Goal: Task Accomplishment & Management: Manage account settings

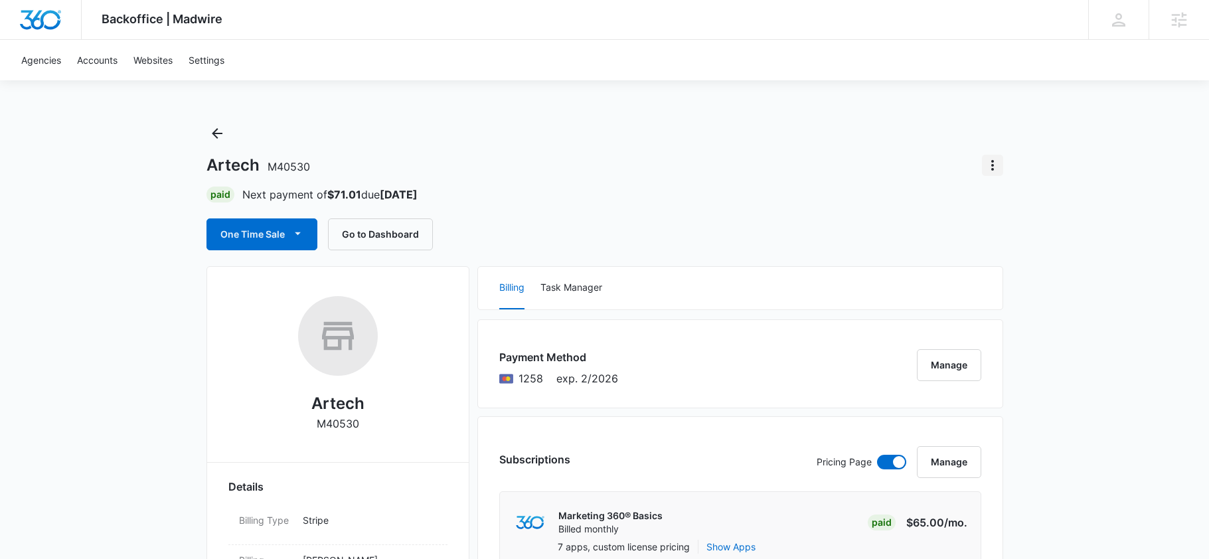
click at [997, 159] on icon "Actions" at bounding box center [993, 165] width 16 height 16
click at [1037, 238] on div "Close Account" at bounding box center [1031, 242] width 65 height 9
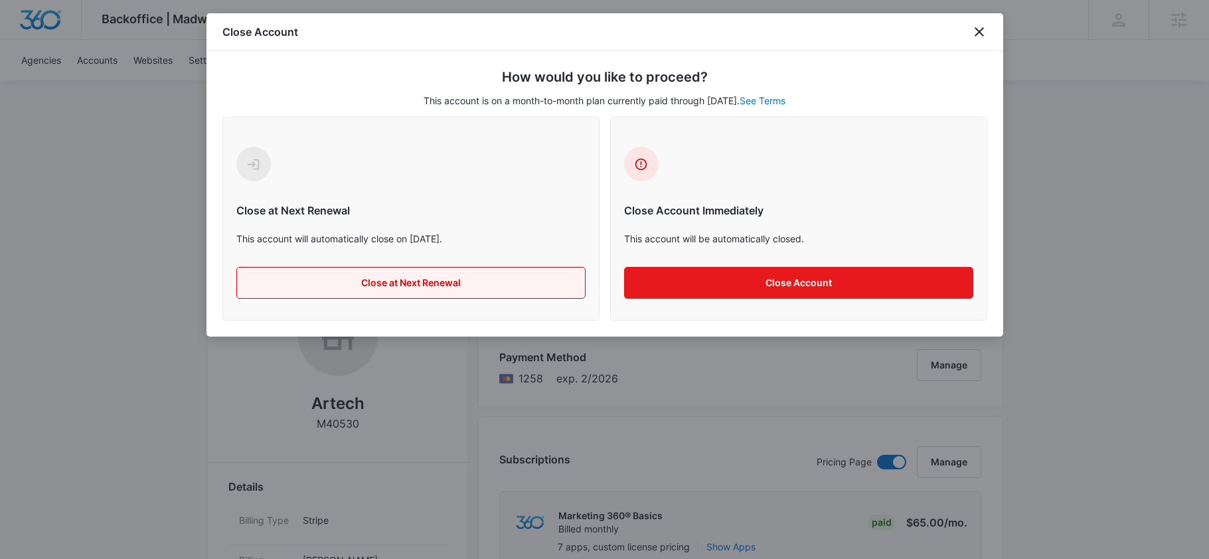
click at [489, 286] on button "Close at Next Renewal" at bounding box center [410, 283] width 349 height 32
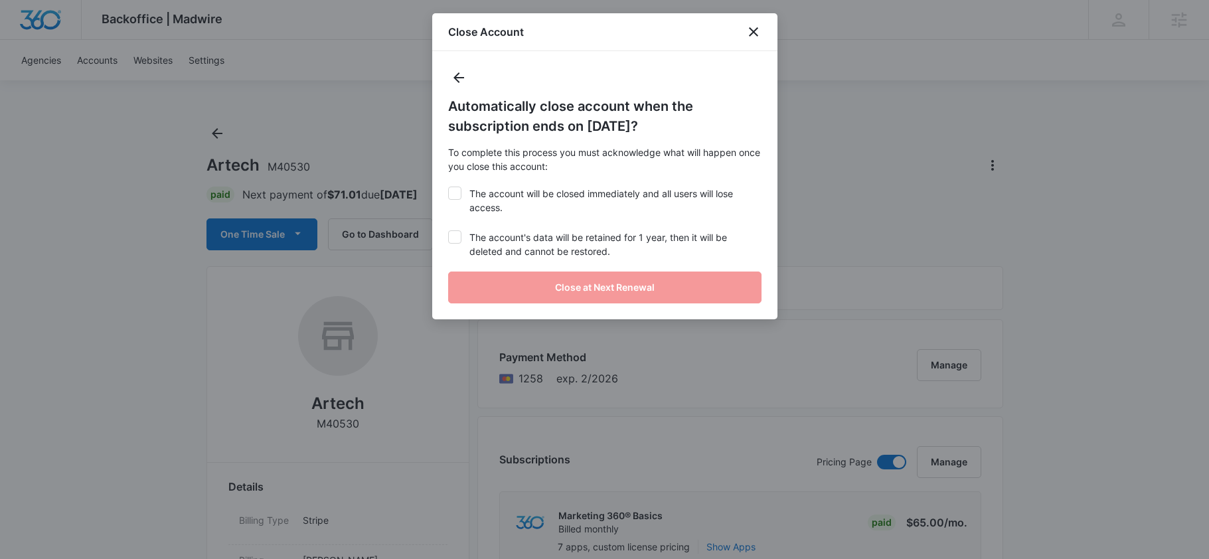
click at [467, 214] on div "Automatically close account when the subscription ends on [DATE]? To complete t…" at bounding box center [604, 185] width 345 height 268
click at [479, 196] on label "The account will be closed immediately and all users will lose access." at bounding box center [604, 201] width 313 height 28
click at [449, 187] on input "The account will be closed immediately and all users will lose access." at bounding box center [448, 187] width 1 height 1
checkbox input "true"
click at [477, 242] on label "The account's data will be retained for 1 year, then it will be deleted and can…" at bounding box center [604, 244] width 313 height 28
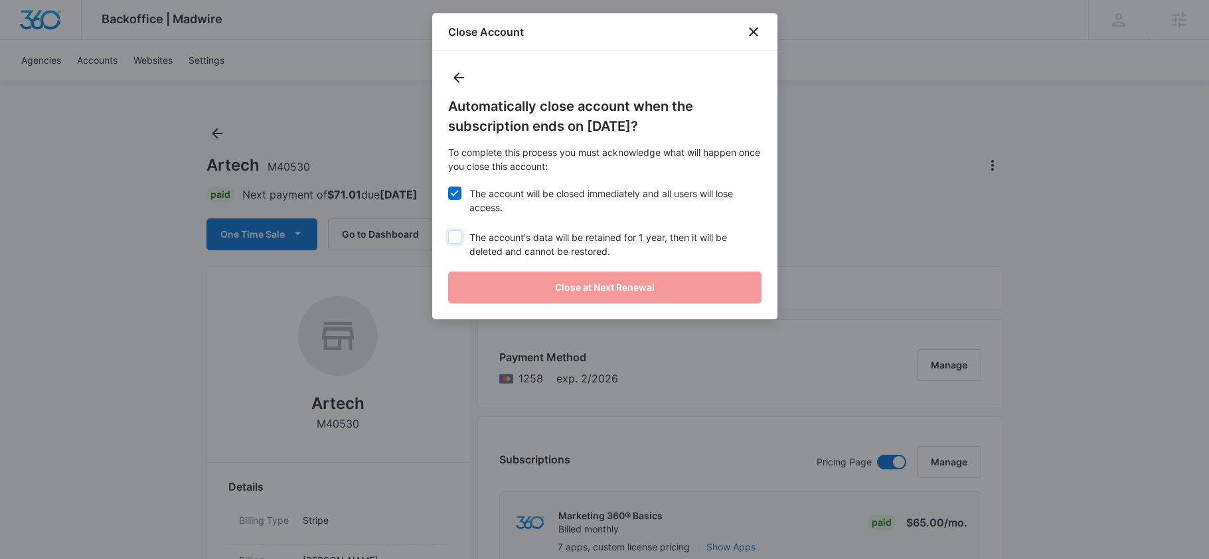
click at [449, 231] on input "The account's data will be retained for 1 year, then it will be deleted and can…" at bounding box center [448, 230] width 1 height 1
checkbox input "true"
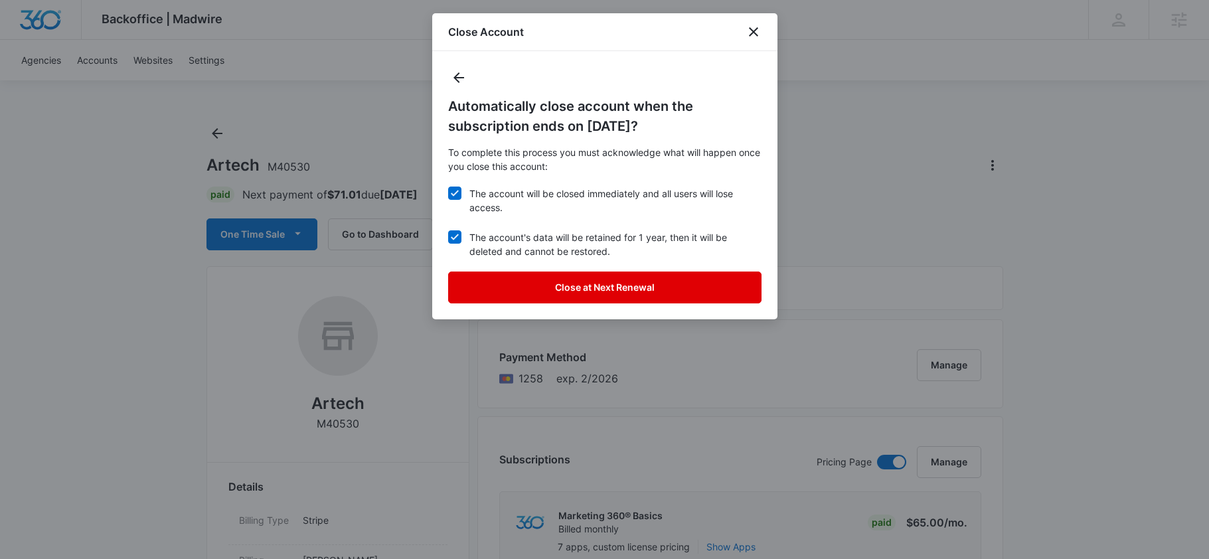
click at [540, 291] on button "Close at Next Renewal" at bounding box center [604, 288] width 313 height 32
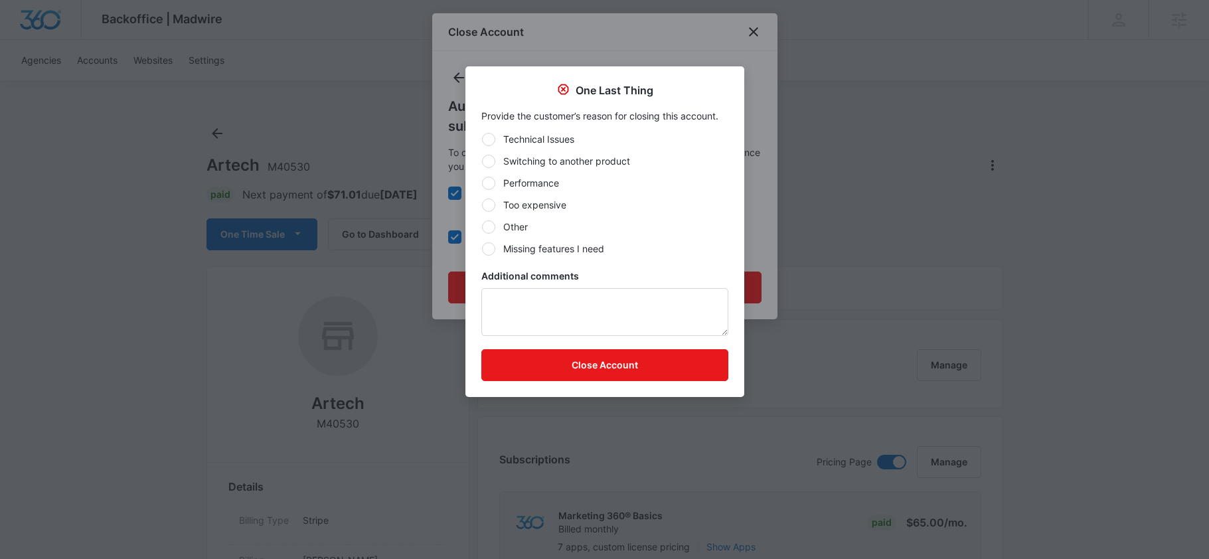
click at [493, 231] on div at bounding box center [488, 226] width 13 height 13
click at [482, 227] on input "Other" at bounding box center [481, 226] width 1 height 1
radio input "true"
click at [539, 303] on textarea "Additional comments" at bounding box center [604, 312] width 247 height 48
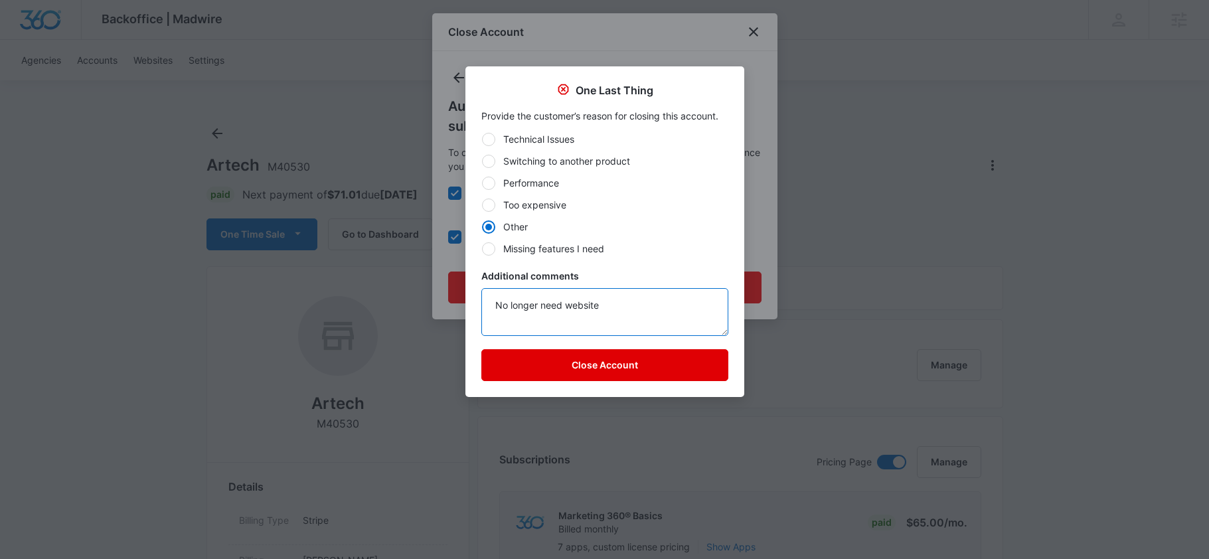
type textarea "No longer need website"
click at [552, 362] on button "Close Account" at bounding box center [604, 365] width 247 height 32
